Goal: Use online tool/utility: Use online tool/utility

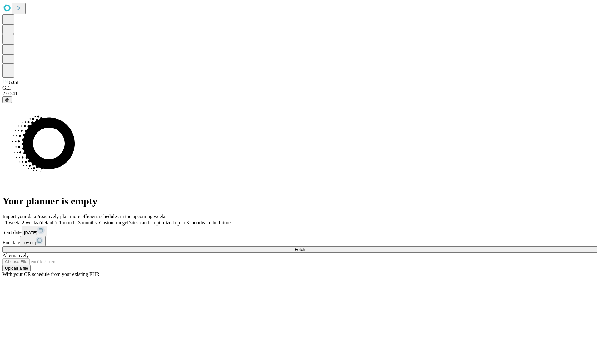
click at [305, 247] on span "Fetch" at bounding box center [300, 249] width 10 height 5
